Goal: Information Seeking & Learning: Find specific fact

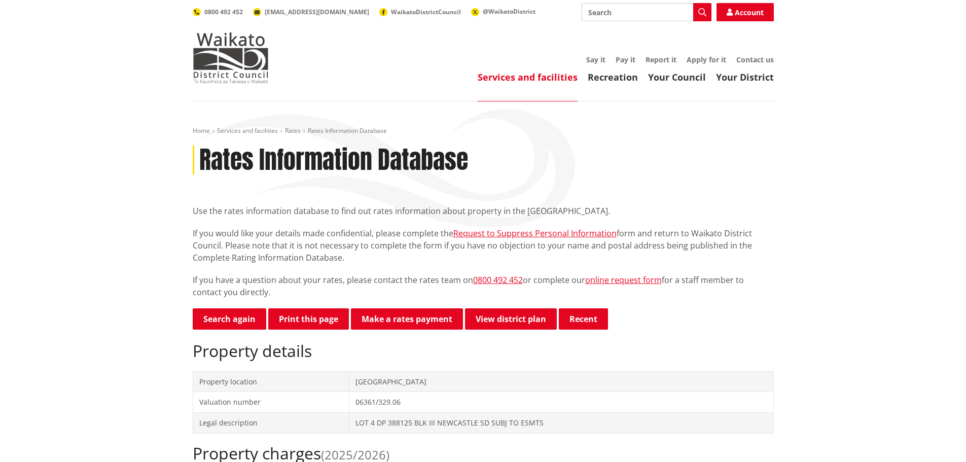
scroll to position [203, 0]
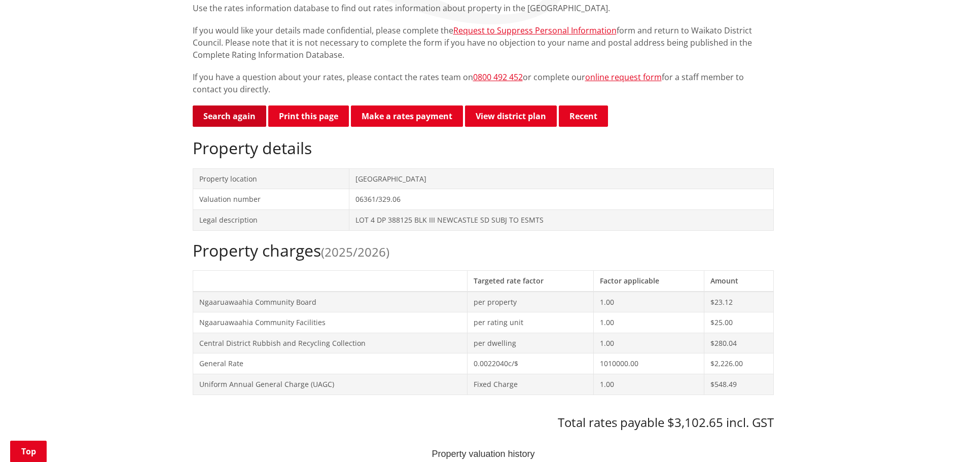
click at [224, 118] on link "Search again" at bounding box center [230, 115] width 74 height 21
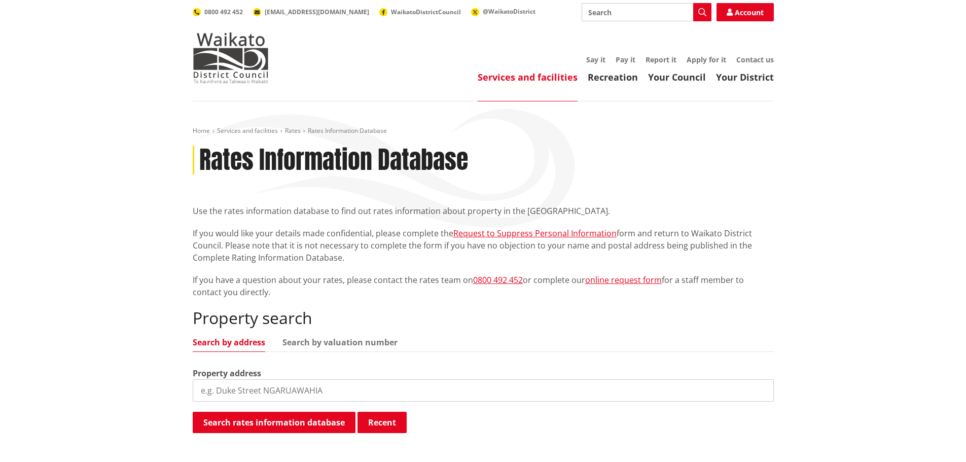
click at [261, 386] on input "search" at bounding box center [483, 390] width 581 height 22
drag, startPoint x: 216, startPoint y: 391, endPoint x: 163, endPoint y: 390, distance: 52.7
click at [163, 390] on div "Home Services and facilities Rates Rates Information Database Rates Information…" at bounding box center [483, 293] width 966 height 384
click at [268, 423] on button "Search rates information database" at bounding box center [274, 422] width 163 height 21
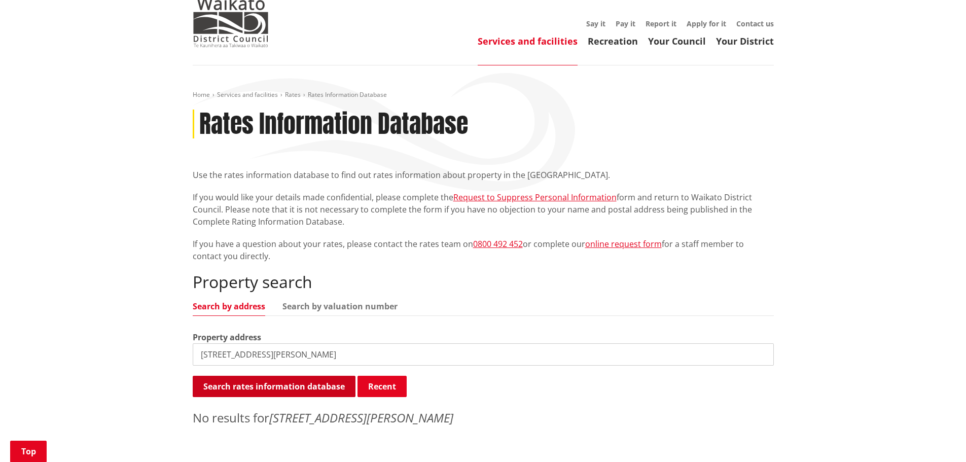
scroll to position [152, 0]
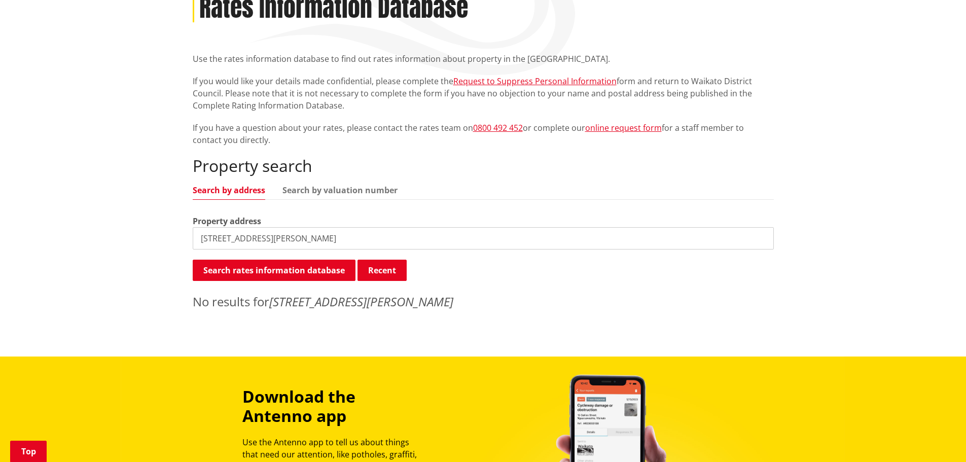
drag, startPoint x: 213, startPoint y: 237, endPoint x: 294, endPoint y: 175, distance: 101.3
click at [193, 230] on input "10/24 jackson street" at bounding box center [483, 238] width 581 height 22
click at [278, 237] on input "24 jackson street" at bounding box center [483, 238] width 581 height 22
type input "24 jackson street"
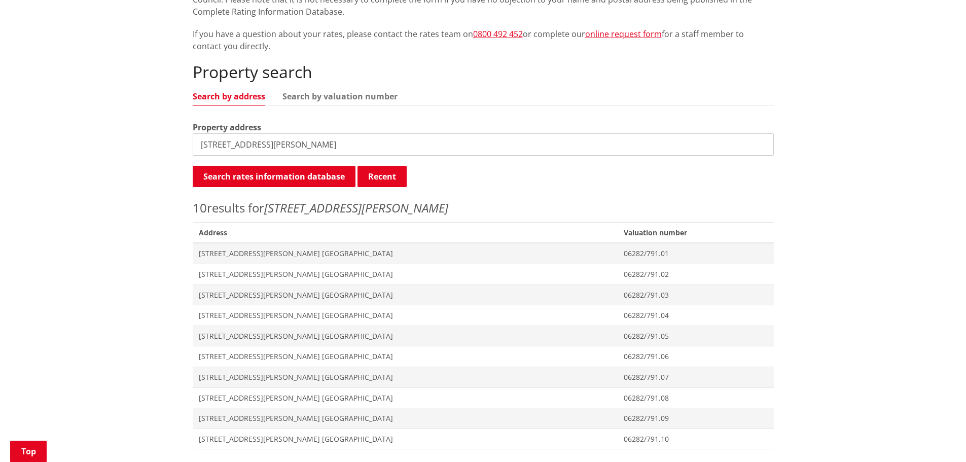
scroll to position [253, 0]
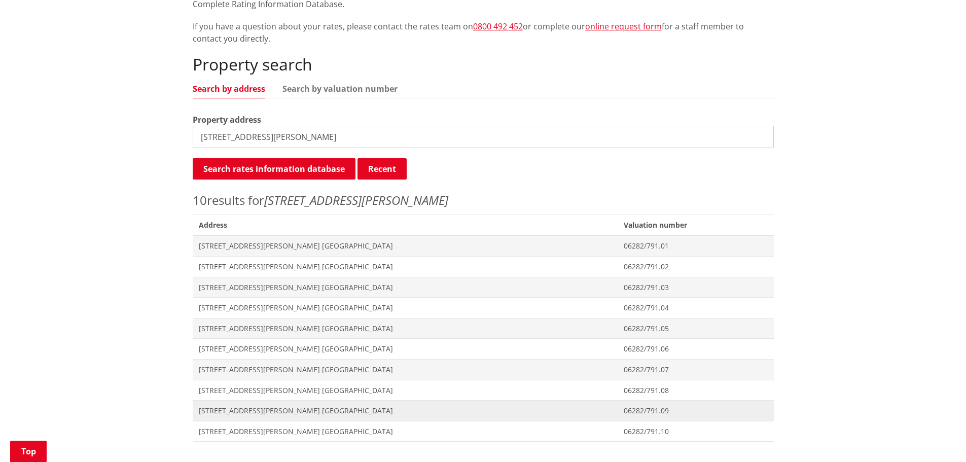
click at [240, 409] on span "[STREET_ADDRESS][PERSON_NAME] [GEOGRAPHIC_DATA]" at bounding box center [405, 411] width 413 height 10
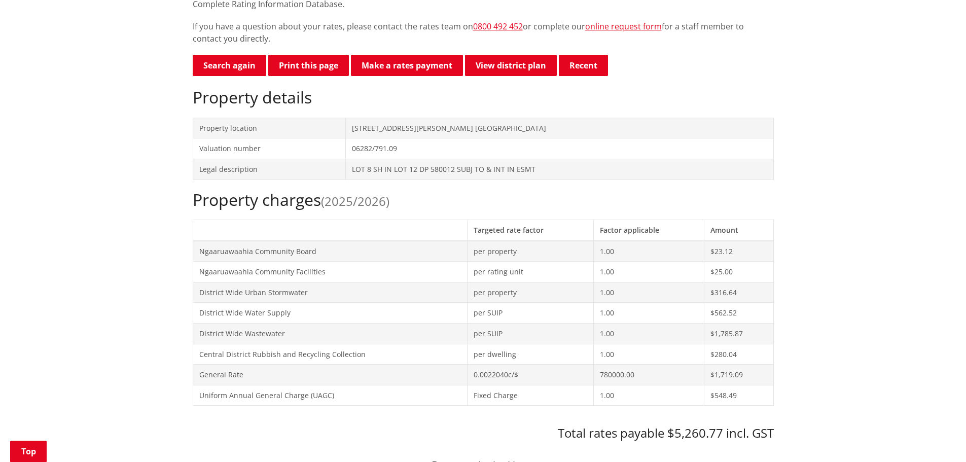
scroll to position [304, 0]
